Goal: Find specific page/section: Find specific page/section

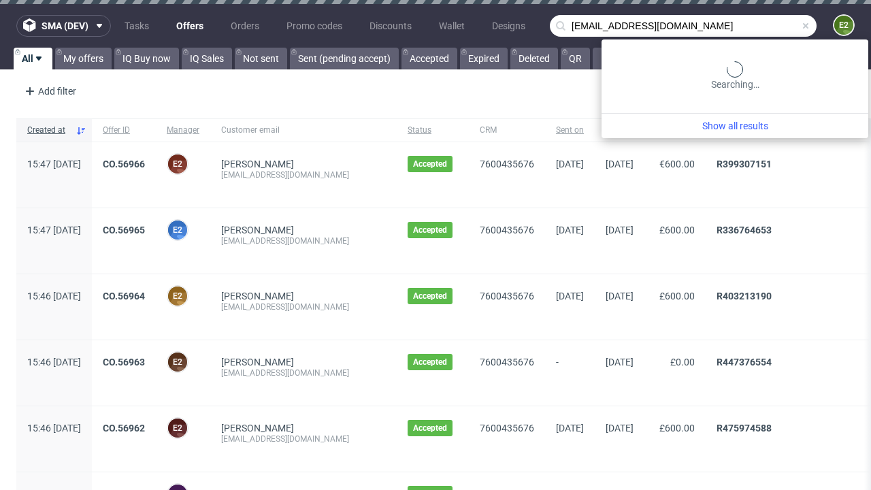
type input "[EMAIL_ADDRESS][DOMAIN_NAME]"
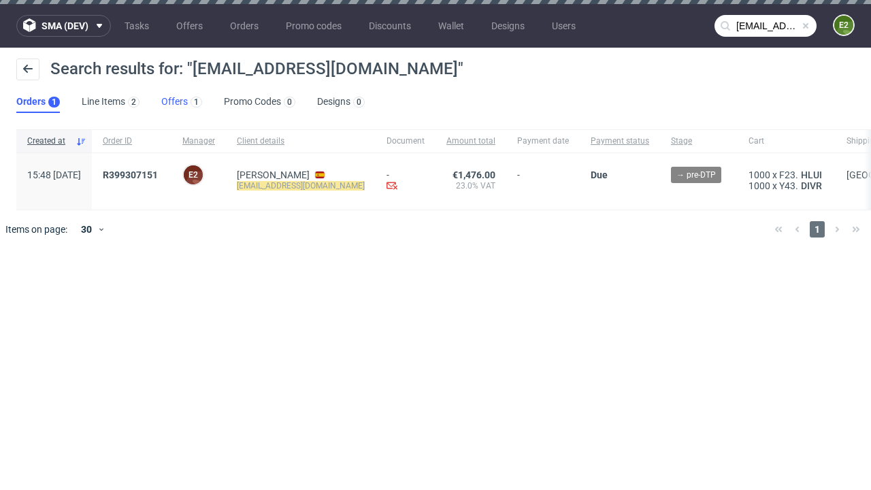
click at [182, 102] on link "Offers 1" at bounding box center [181, 102] width 41 height 22
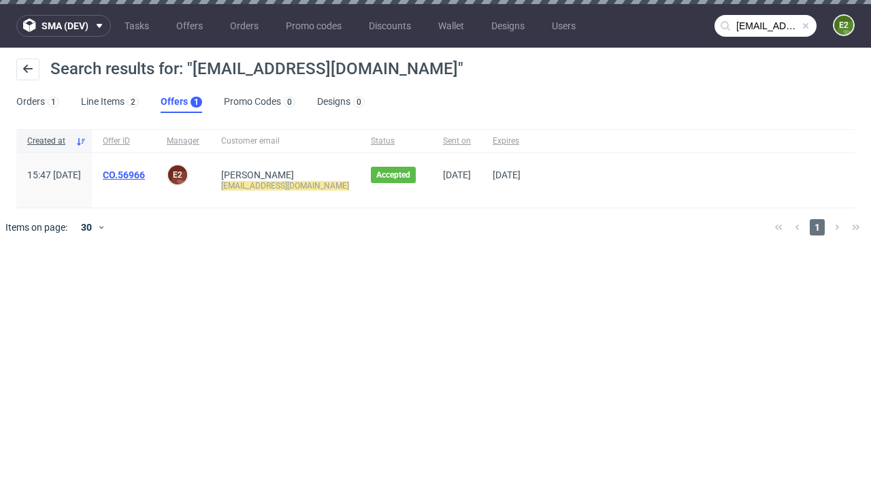
click at [145, 175] on link "CO.56966" at bounding box center [124, 174] width 42 height 11
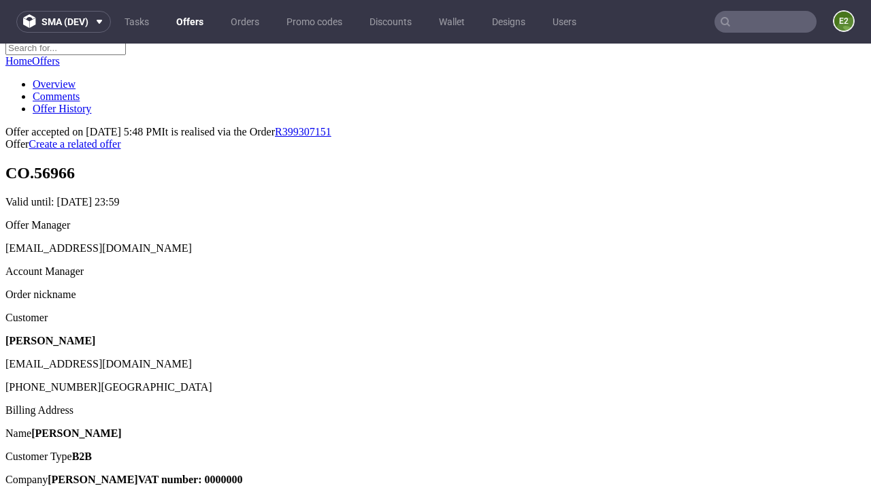
scroll to position [171, 0]
